Goal: Obtain resource: Download file/media

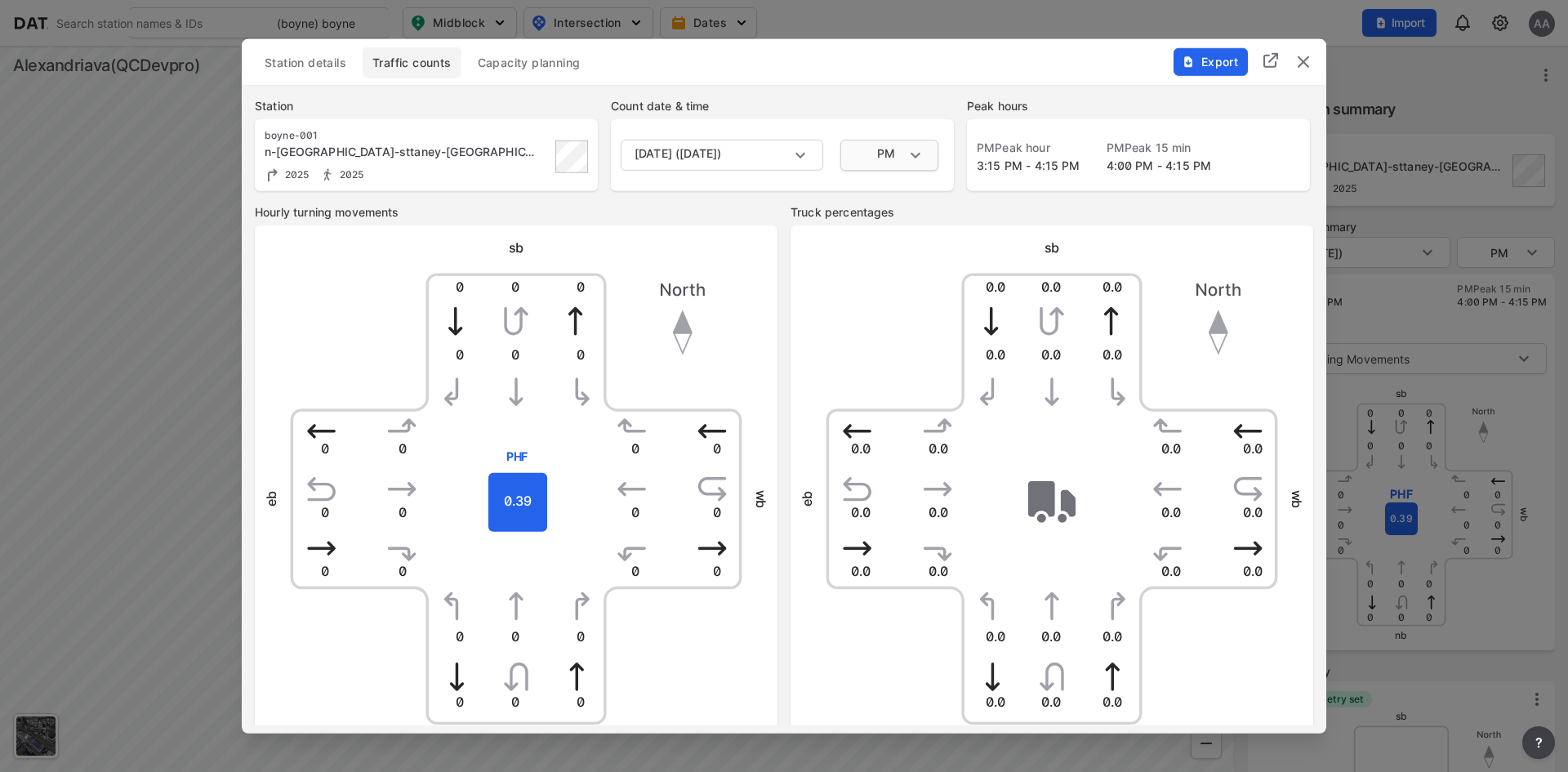
scroll to position [577, 0]
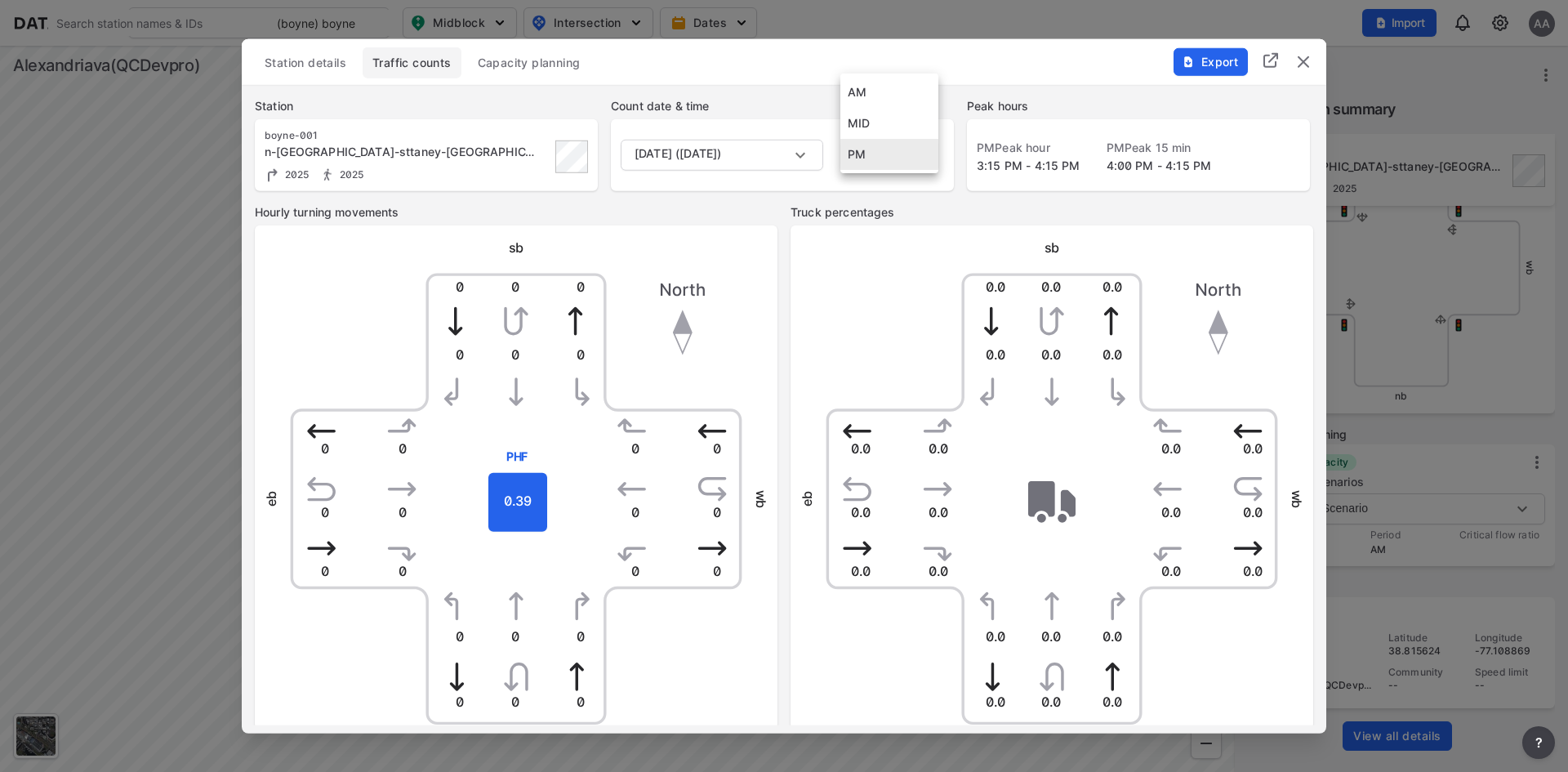
click at [903, 165] on body "Search Please enter a search term. (boyne) boyne (boyne) boyne (boyne-001) n-jo…" at bounding box center [784, 386] width 1568 height 772
click at [862, 93] on li "AM" at bounding box center [889, 92] width 98 height 31
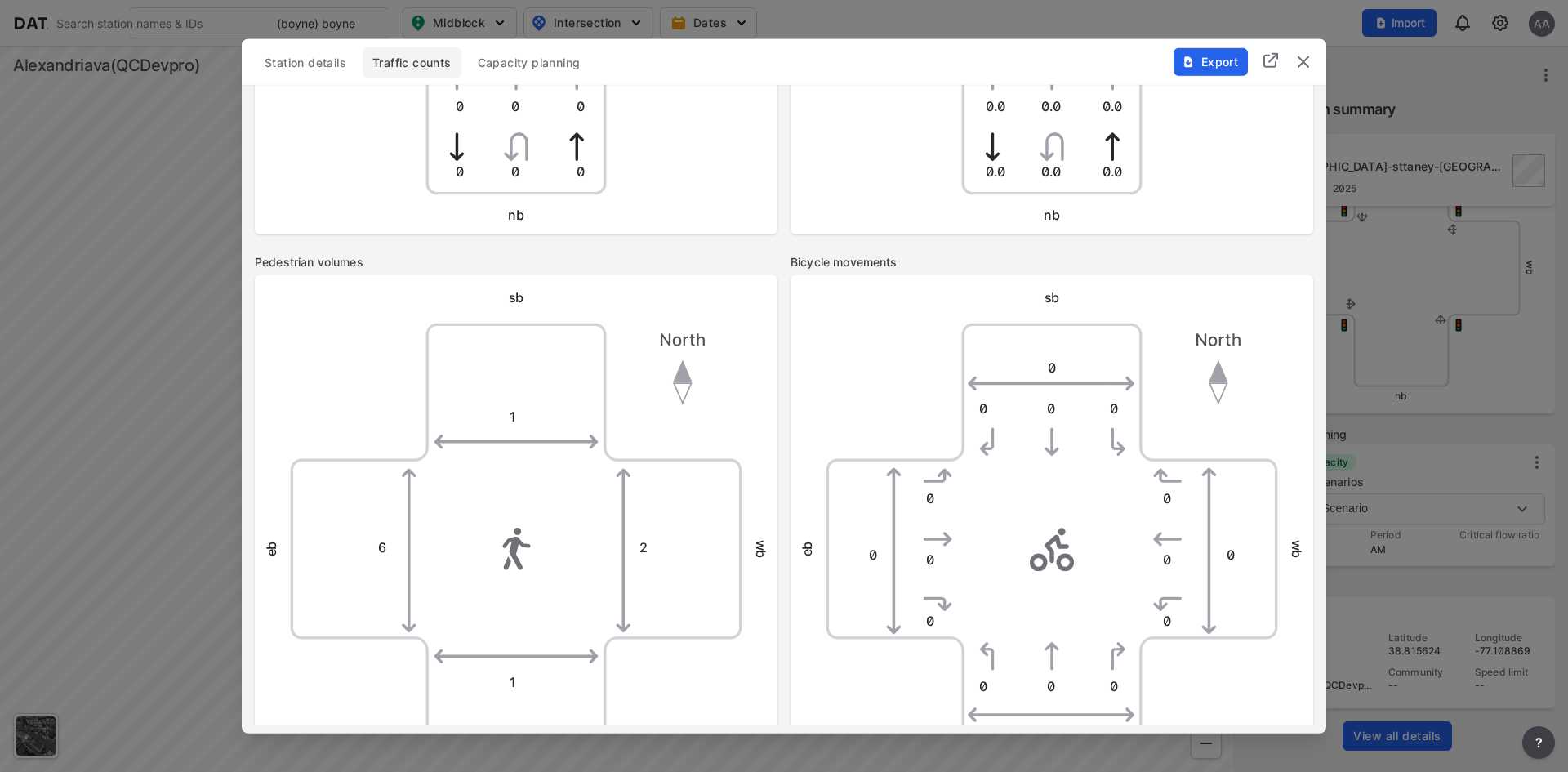
scroll to position [0, 0]
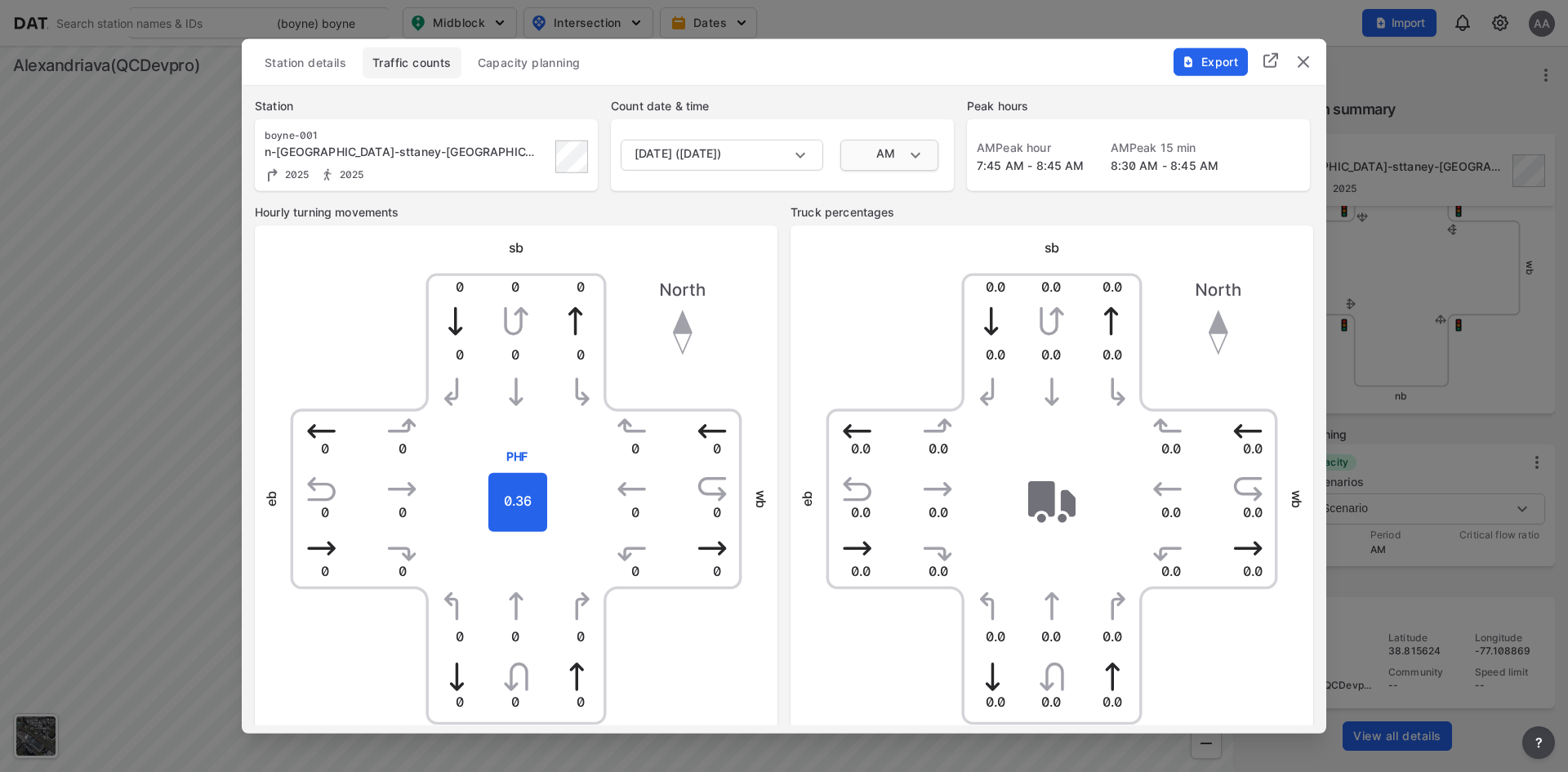
click at [886, 159] on body "Search Please enter a search term. (boyne) boyne (boyne) boyne (boyne-001) n-jo…" at bounding box center [784, 386] width 1568 height 772
click at [882, 192] on li "MID" at bounding box center [889, 186] width 98 height 31
click at [812, 149] on body "Search Please enter a search term. (boyne) boyne (boyne) boyne (boyne-001) n-jo…" at bounding box center [784, 386] width 1568 height 772
click at [812, 149] on div at bounding box center [784, 386] width 1568 height 772
click at [812, 149] on div "April 25, 2025 (Friday)" at bounding box center [784, 386] width 1568 height 772
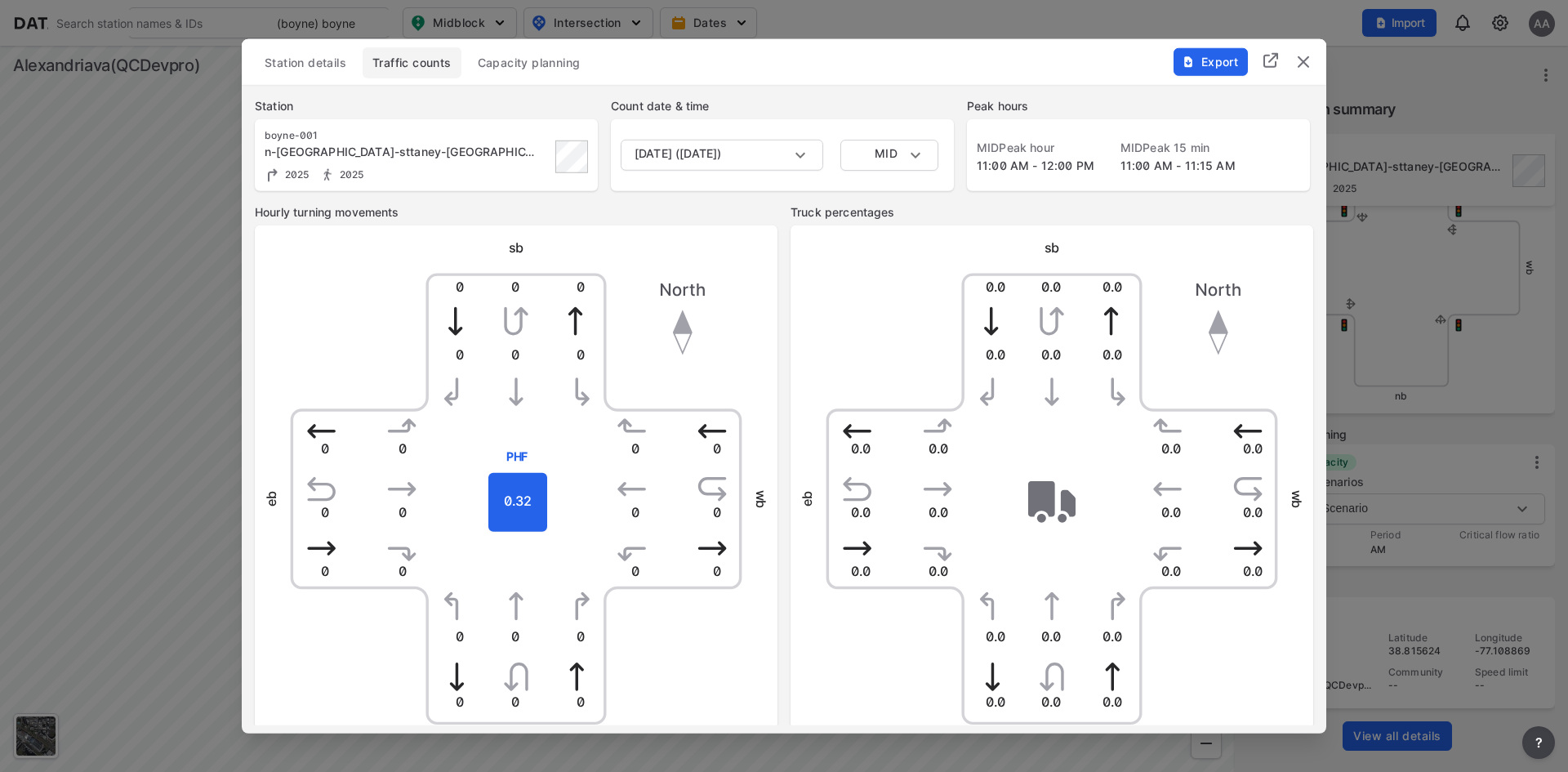
click at [1309, 62] on img "delete" at bounding box center [1304, 62] width 20 height 20
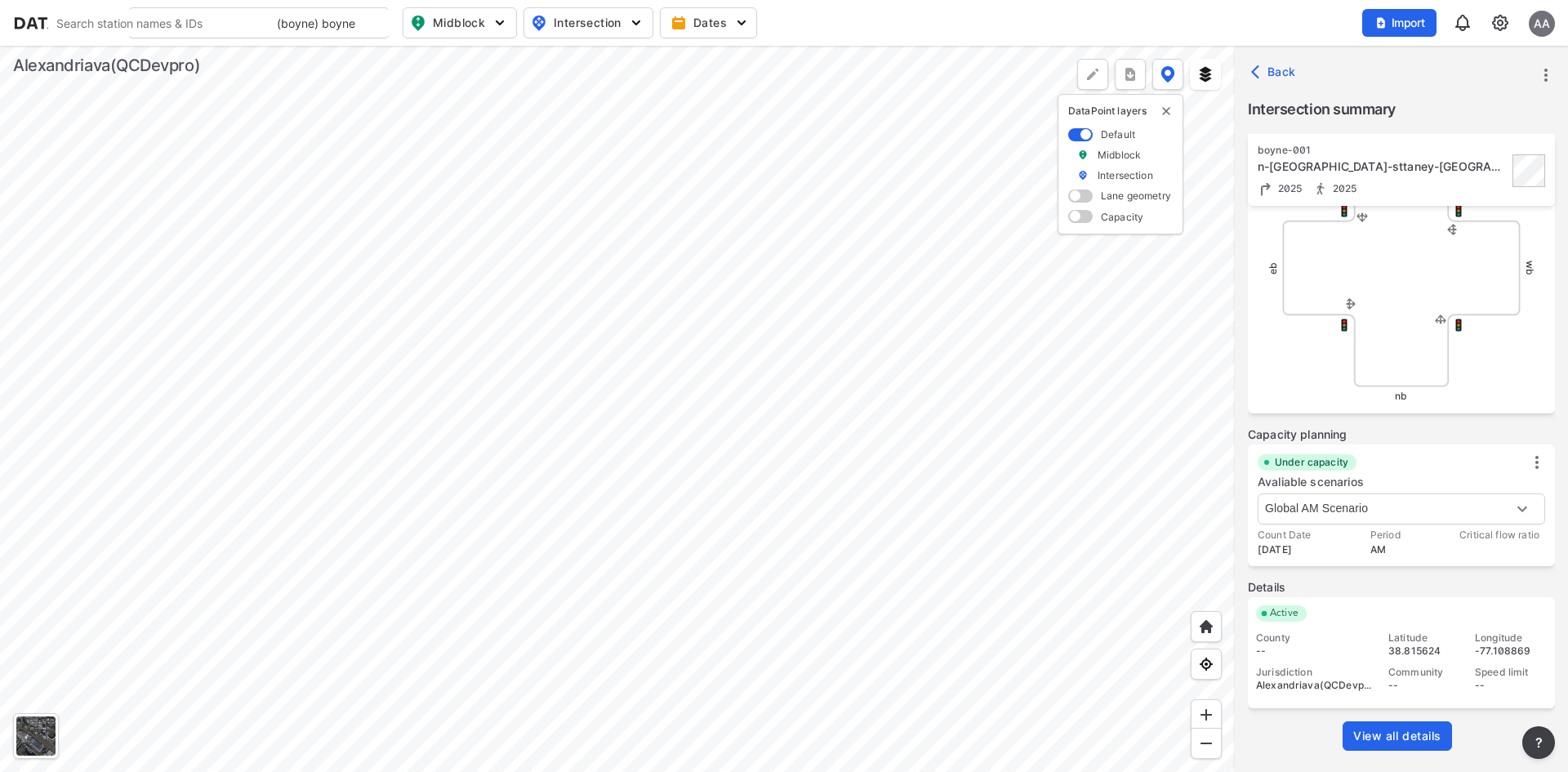
click at [1200, 21] on div "Search Please enter a search term. (boyne) boyne (boyne) boyne (boyne-001) n-jo…" at bounding box center [784, 23] width 1542 height 31
click at [1285, 381] on div "eb wb" at bounding box center [1401, 268] width 261 height 261
click at [1285, 72] on span "Back" at bounding box center [1275, 72] width 42 height 16
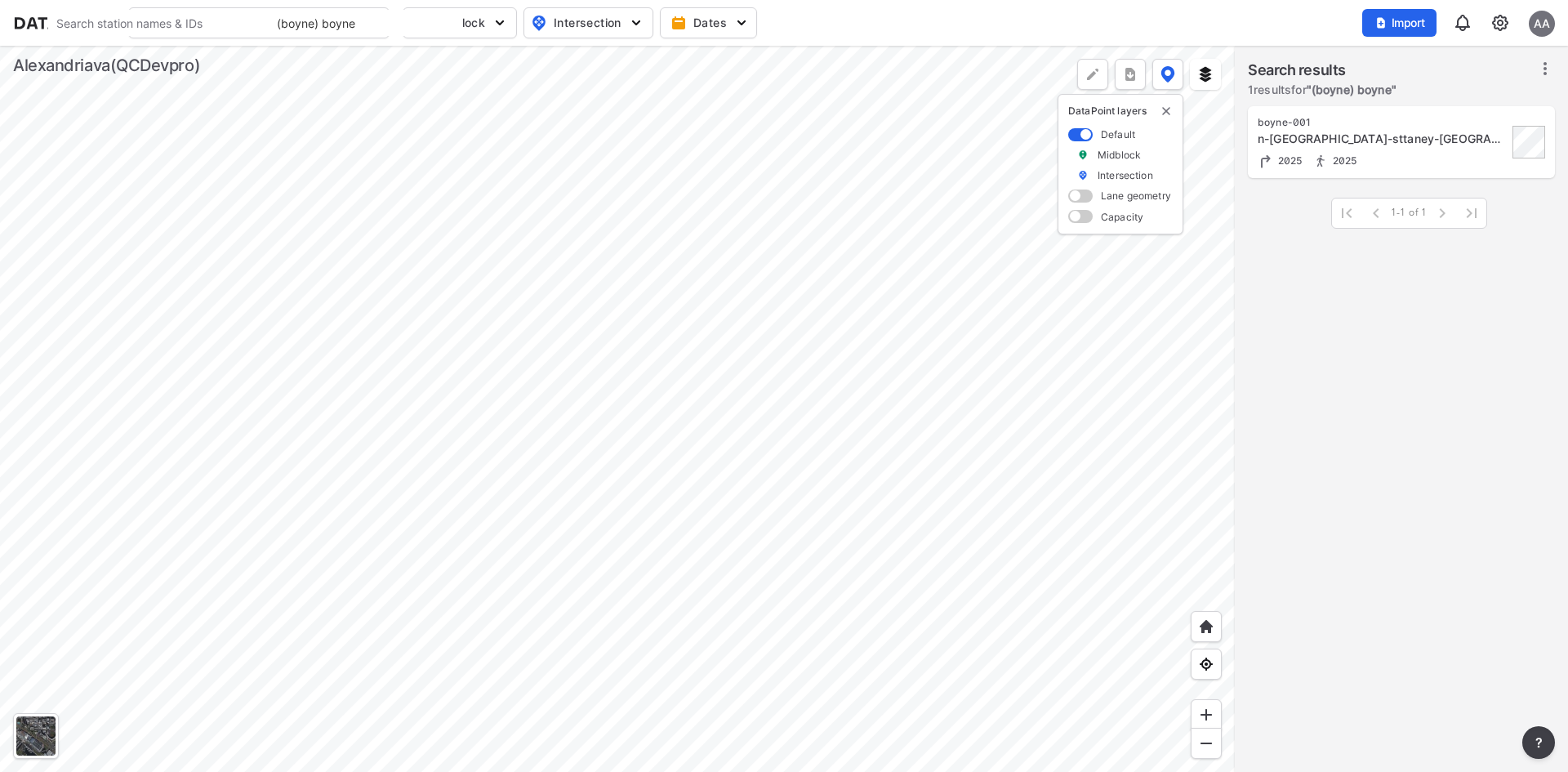
click at [343, 22] on input "(boyne) boyne" at bounding box center [366, 23] width 195 height 26
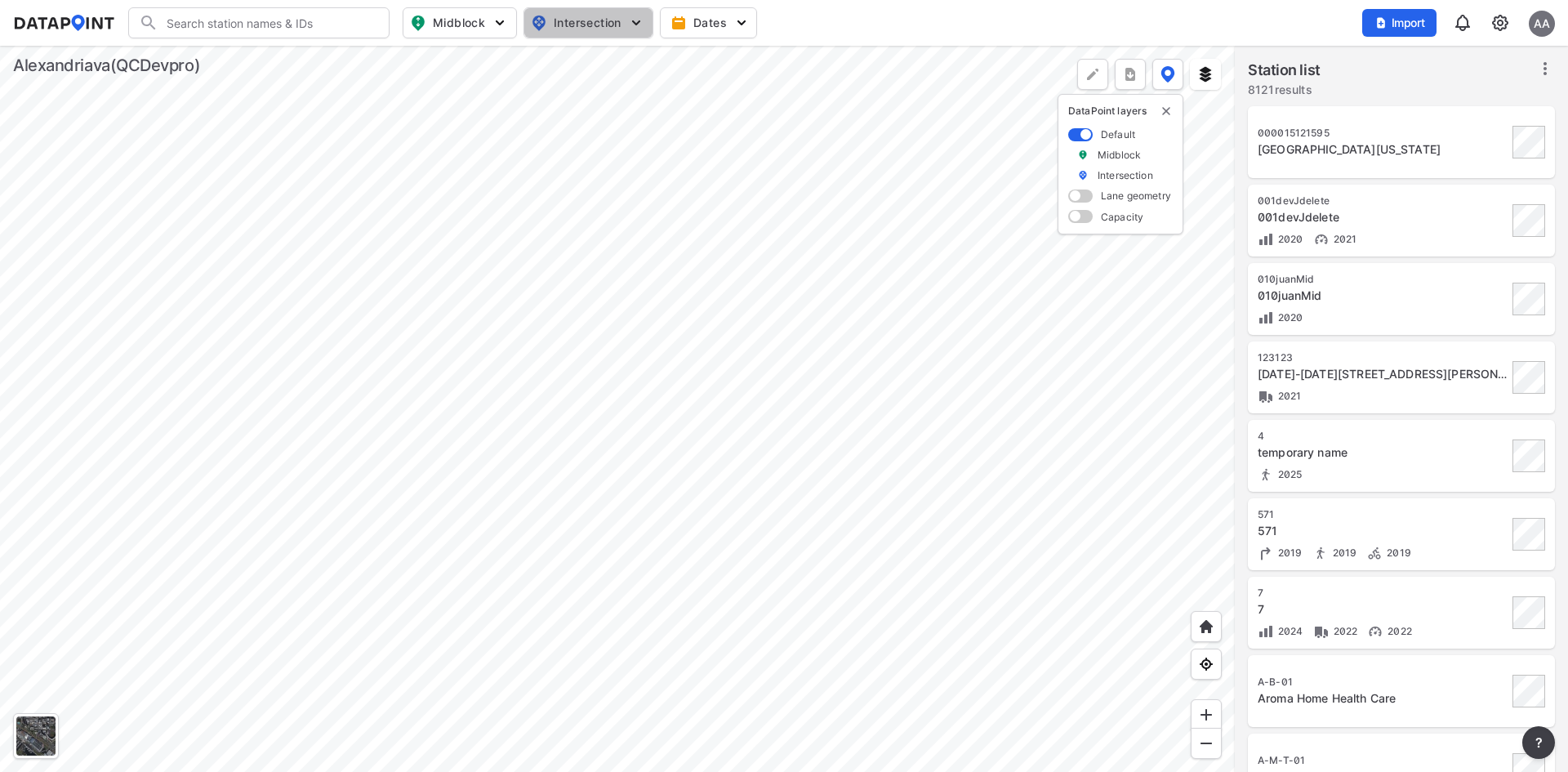
click at [637, 18] on img "button" at bounding box center [637, 23] width 16 height 16
click at [566, 84] on span "Turning count" at bounding box center [573, 88] width 73 height 17
click at [501, 84] on input "Turning count" at bounding box center [494, 89] width 16 height 16
checkbox input "true"
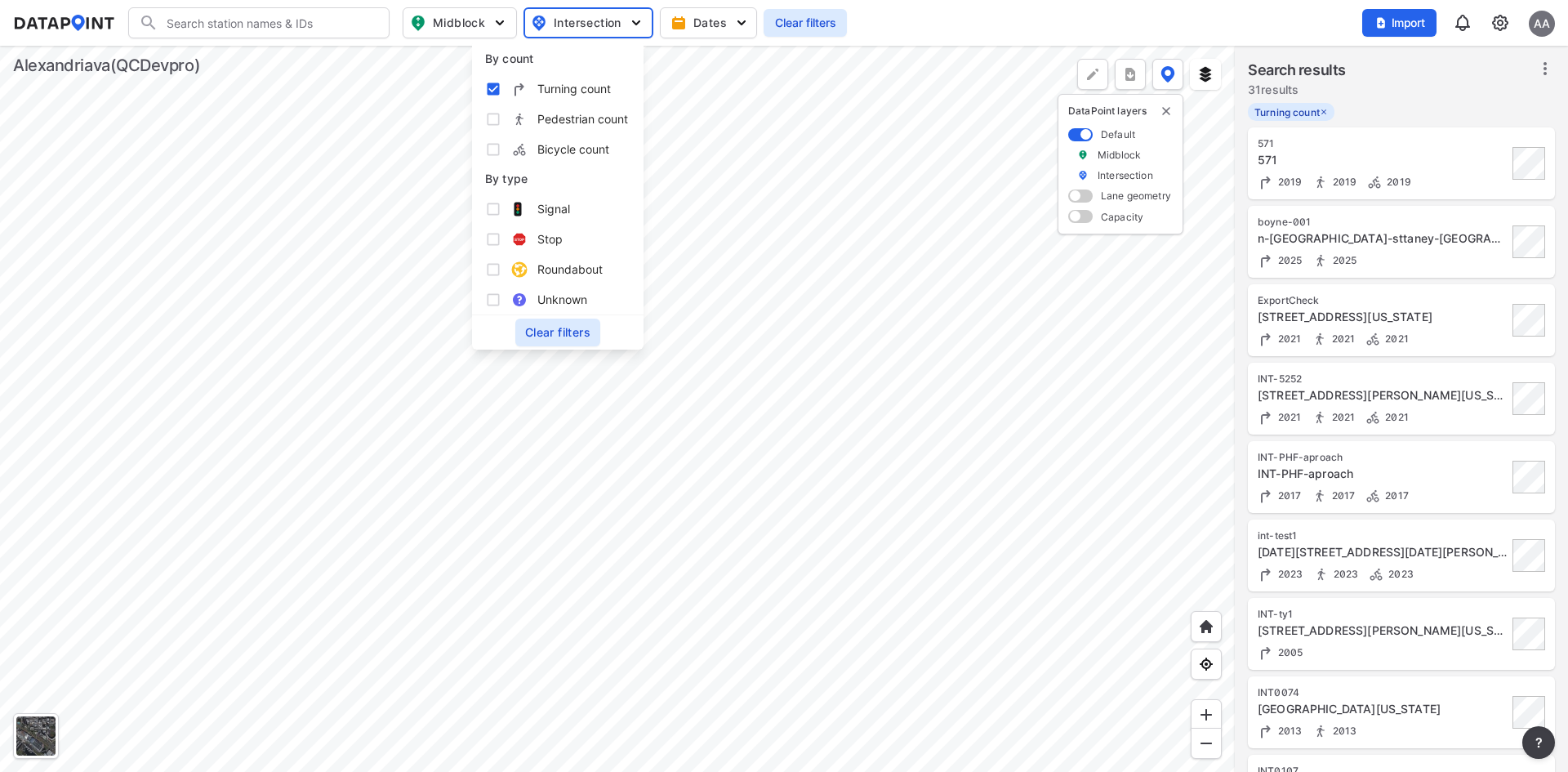
click at [949, 32] on div "Search Please enter a search term. Midblock Intersection Dates Clear filters Im…" at bounding box center [784, 23] width 1542 height 31
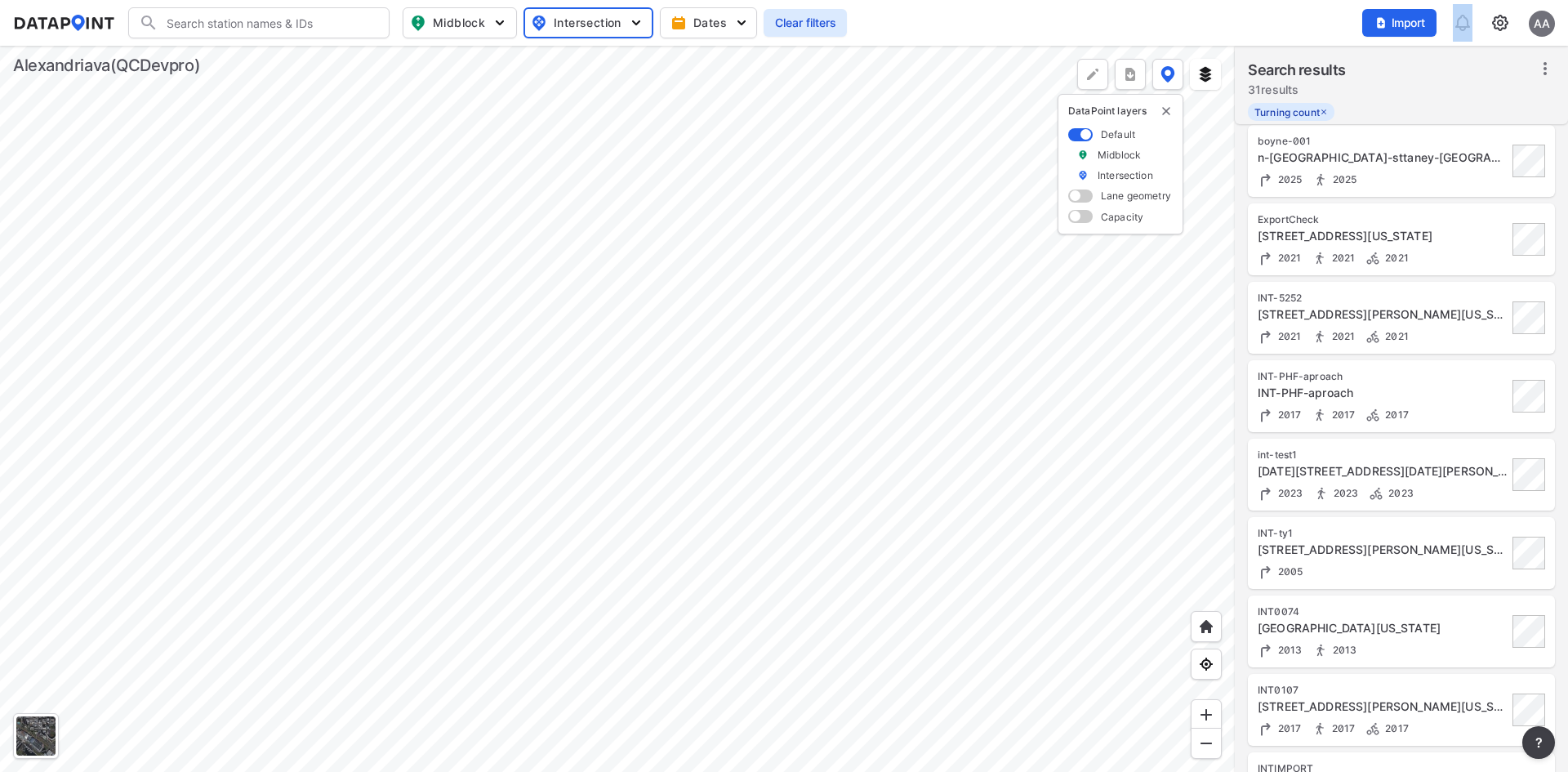
scroll to position [81, 0]
click at [1401, 572] on div "2005" at bounding box center [1382, 570] width 250 height 17
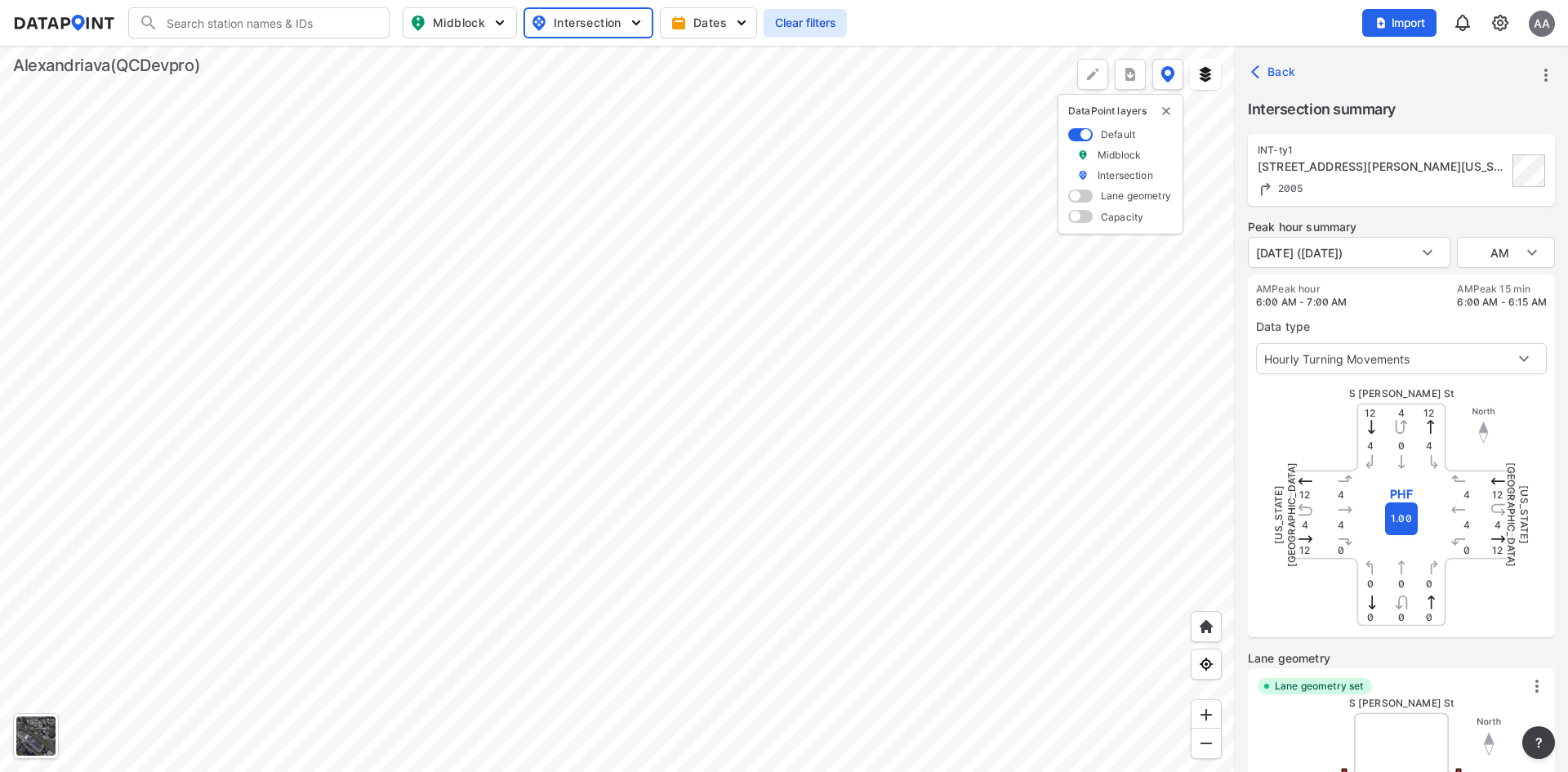
type input "2578"
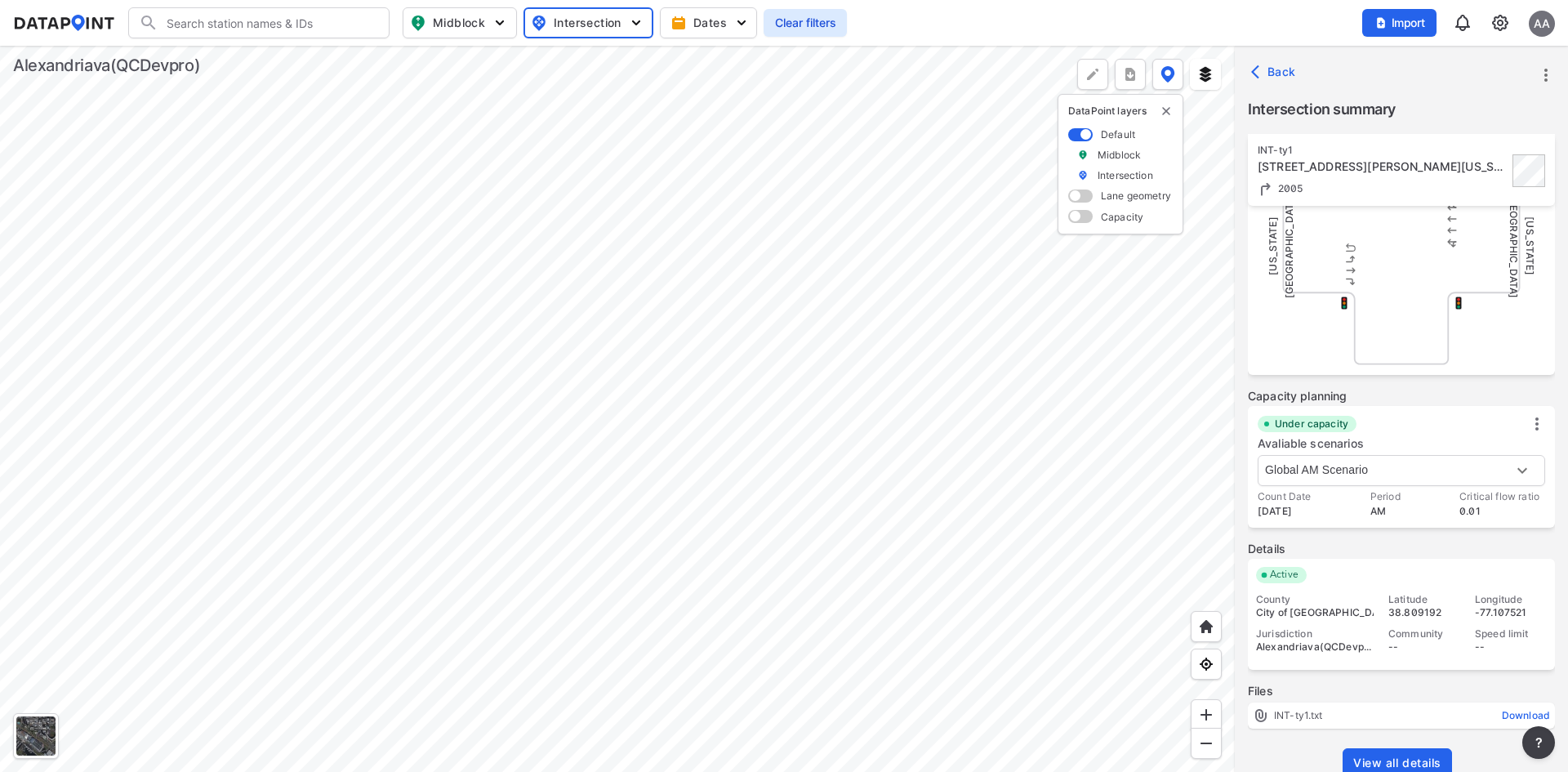
scroll to position [613, 0]
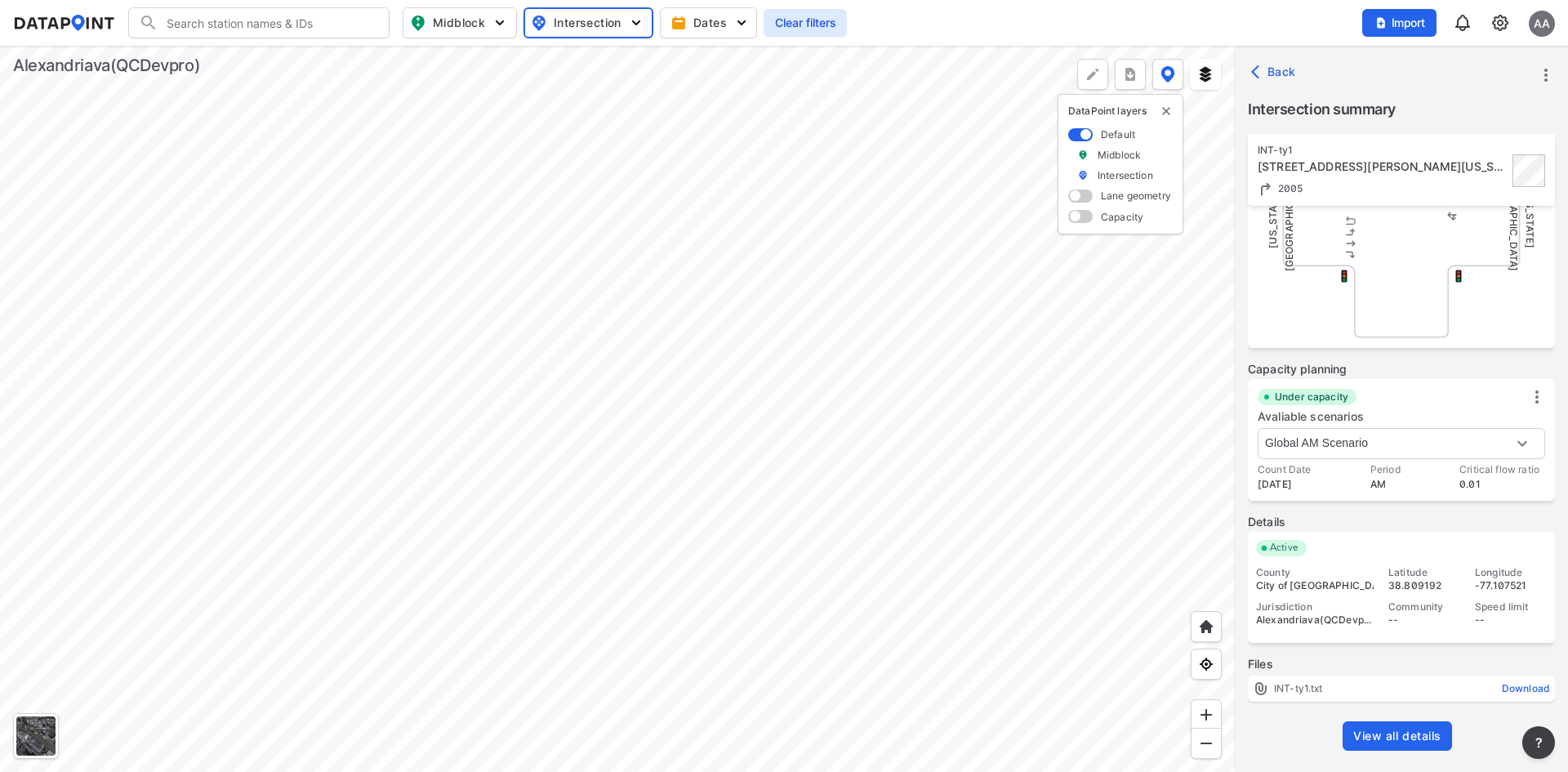
click at [1418, 725] on link "View all details" at bounding box center [1397, 736] width 109 height 30
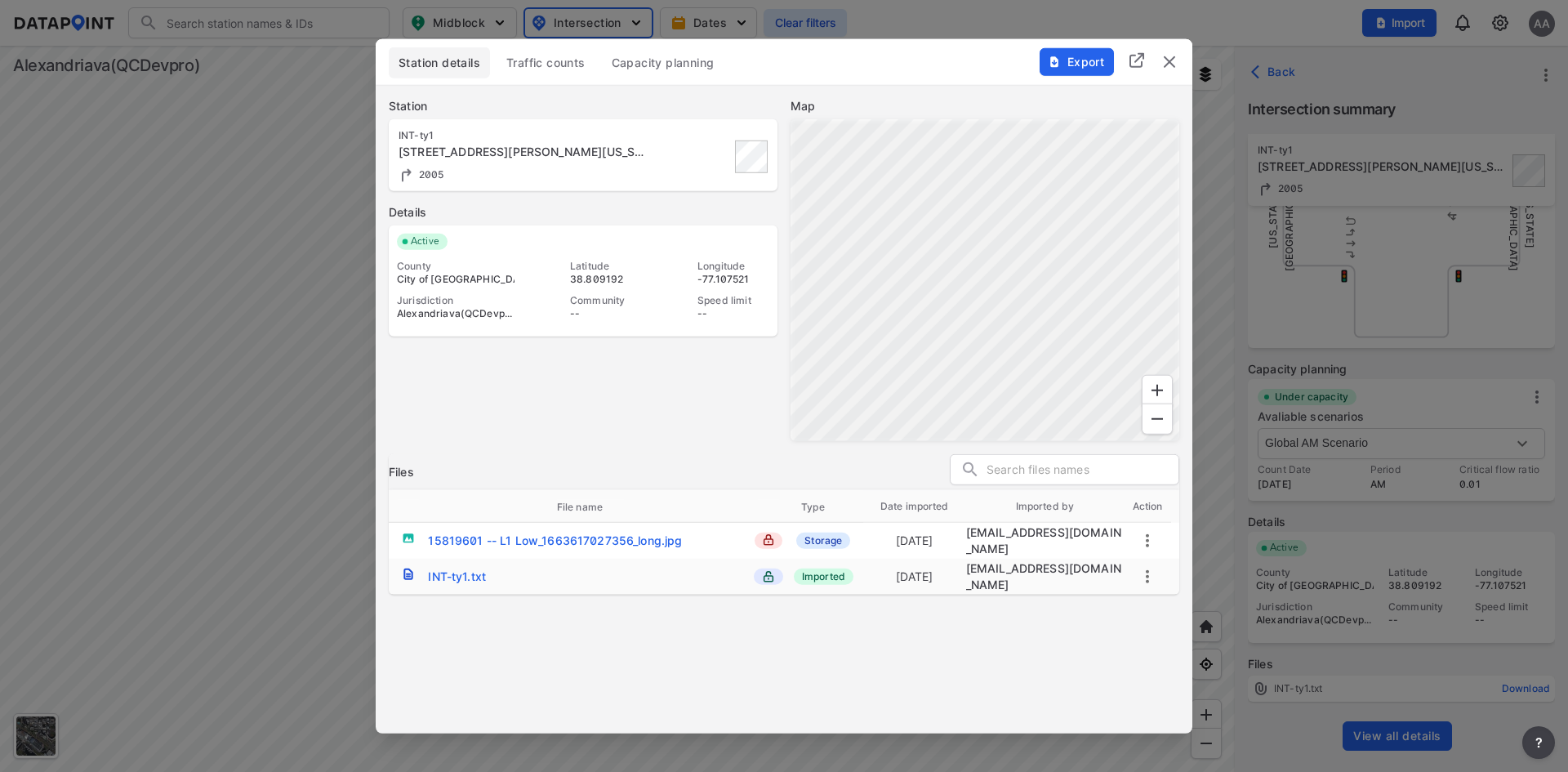
click at [549, 63] on span "Traffic counts" at bounding box center [545, 62] width 79 height 16
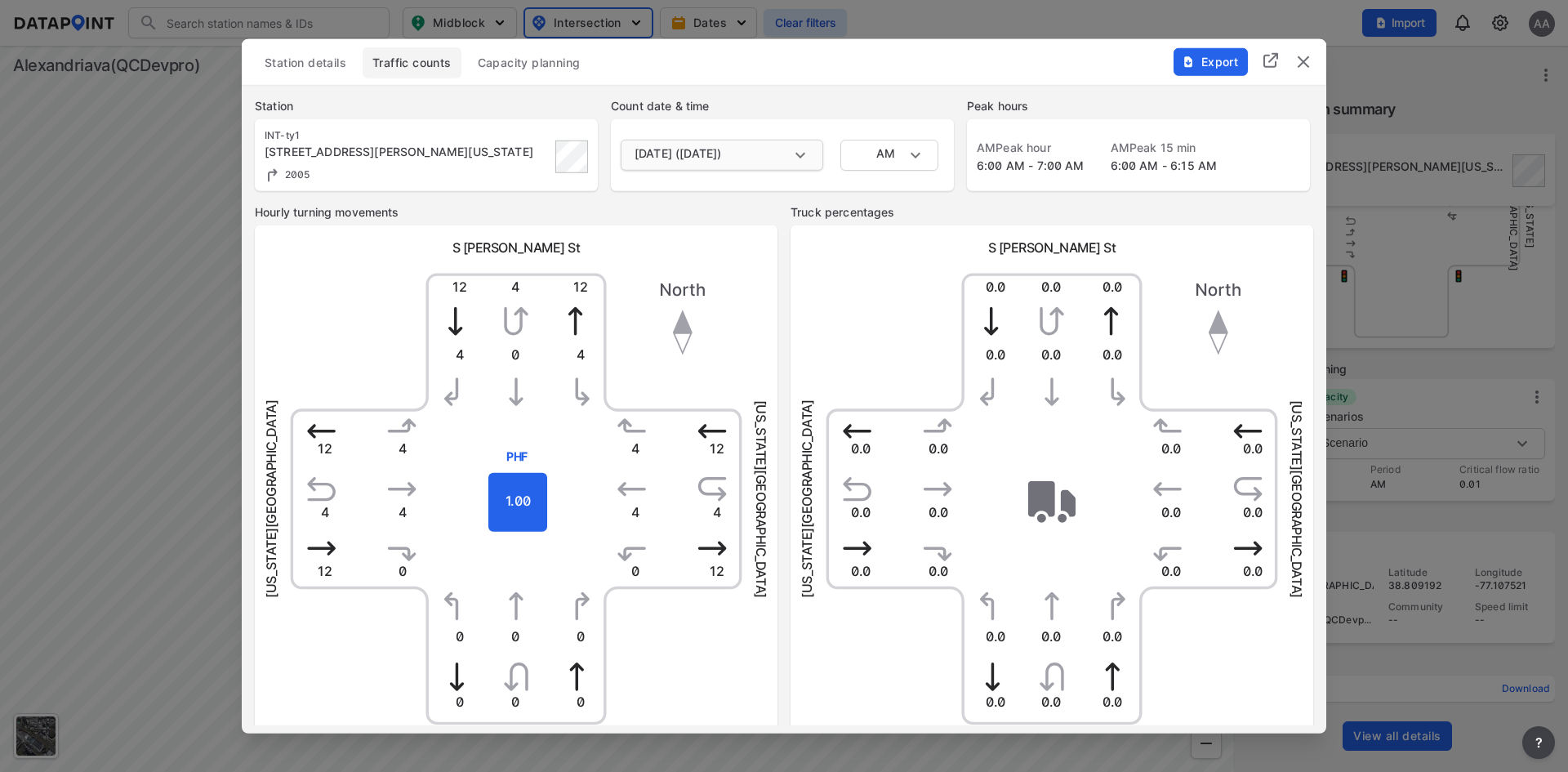
click at [769, 141] on body "Search Please enter a search term. Midblock Intersection Dates Clear filters Im…" at bounding box center [784, 386] width 1568 height 772
click at [855, 102] on div at bounding box center [784, 386] width 1568 height 772
click at [1183, 67] on img "button" at bounding box center [1189, 62] width 13 height 13
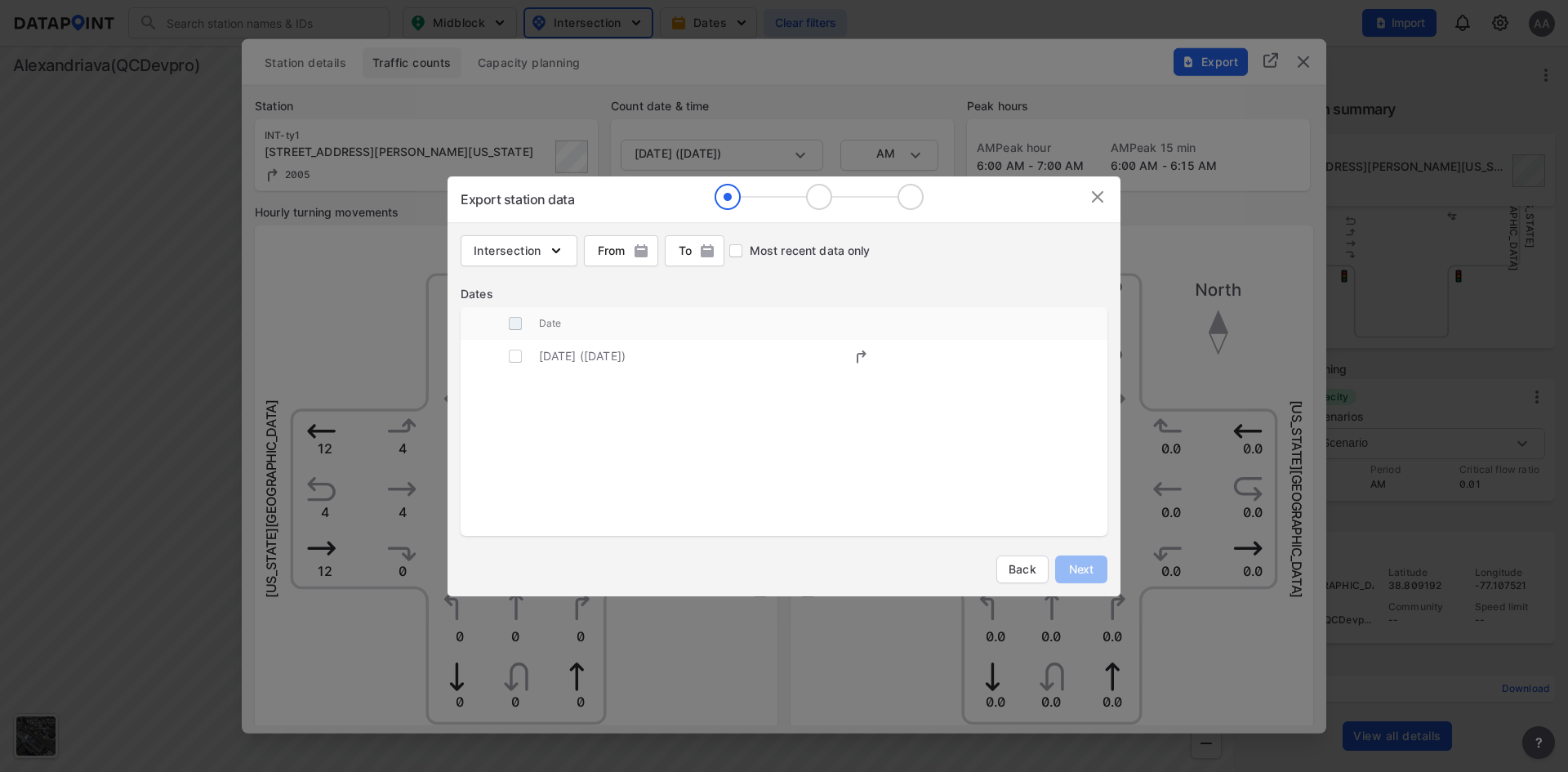
click at [517, 330] on input "decorative checkbox" at bounding box center [515, 324] width 31 height 31
checkbox input "true"
click at [1094, 561] on span "Next" at bounding box center [1082, 569] width 33 height 16
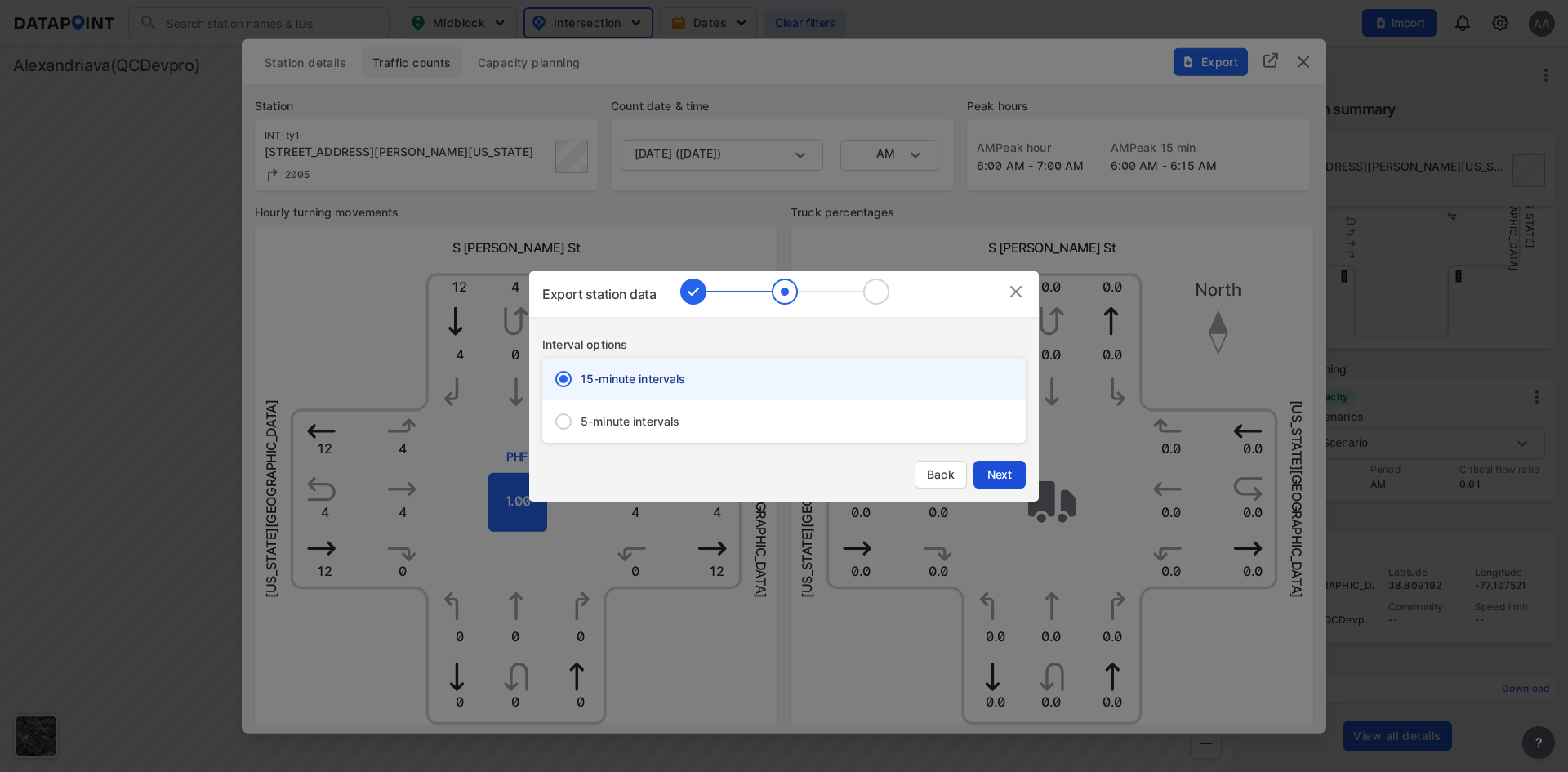
click at [1003, 479] on span "Next" at bounding box center [1000, 475] width 33 height 16
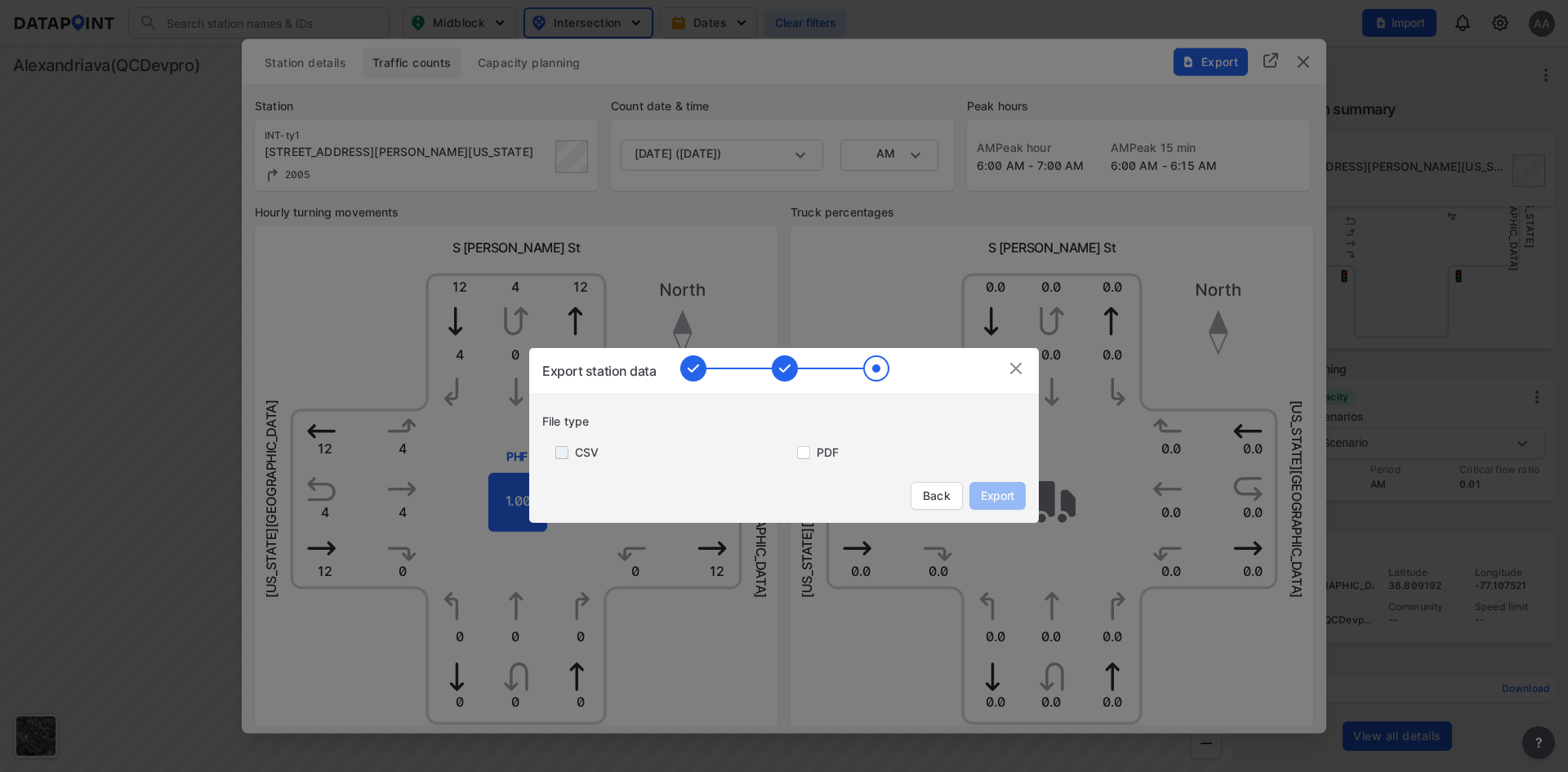
click at [559, 453] on input "primary checkbox" at bounding box center [559, 453] width 33 height 13
checkbox input "true"
click at [805, 450] on input "primary checkbox" at bounding box center [800, 453] width 33 height 13
checkbox input "true"
click at [1011, 497] on span "Export" at bounding box center [997, 496] width 37 height 16
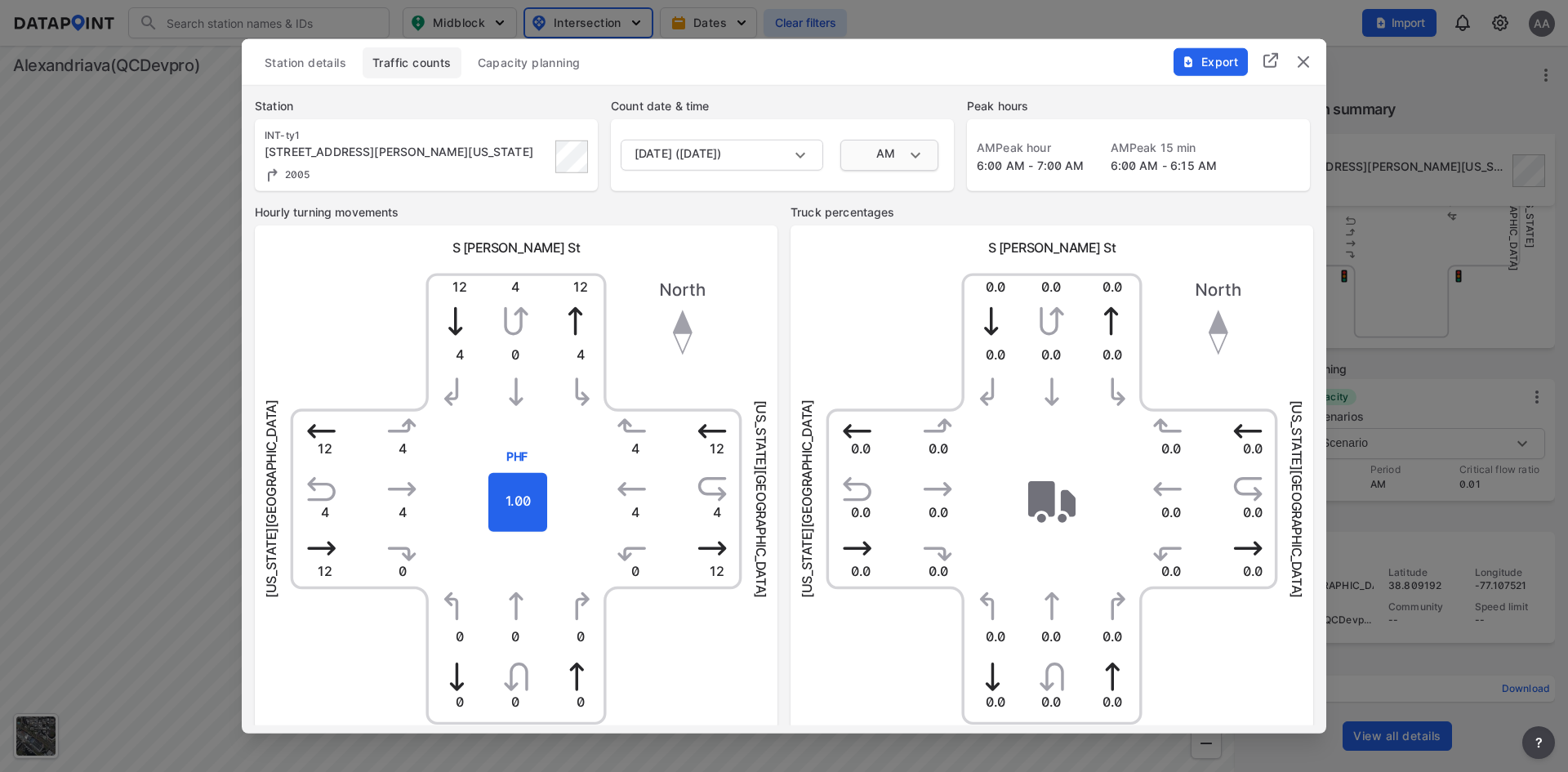
click at [917, 147] on body "Search Please enter a search term. Midblock Intersection Dates Clear filters Im…" at bounding box center [784, 386] width 1568 height 772
click at [951, 76] on div at bounding box center [784, 386] width 1568 height 772
